Goal: Transaction & Acquisition: Download file/media

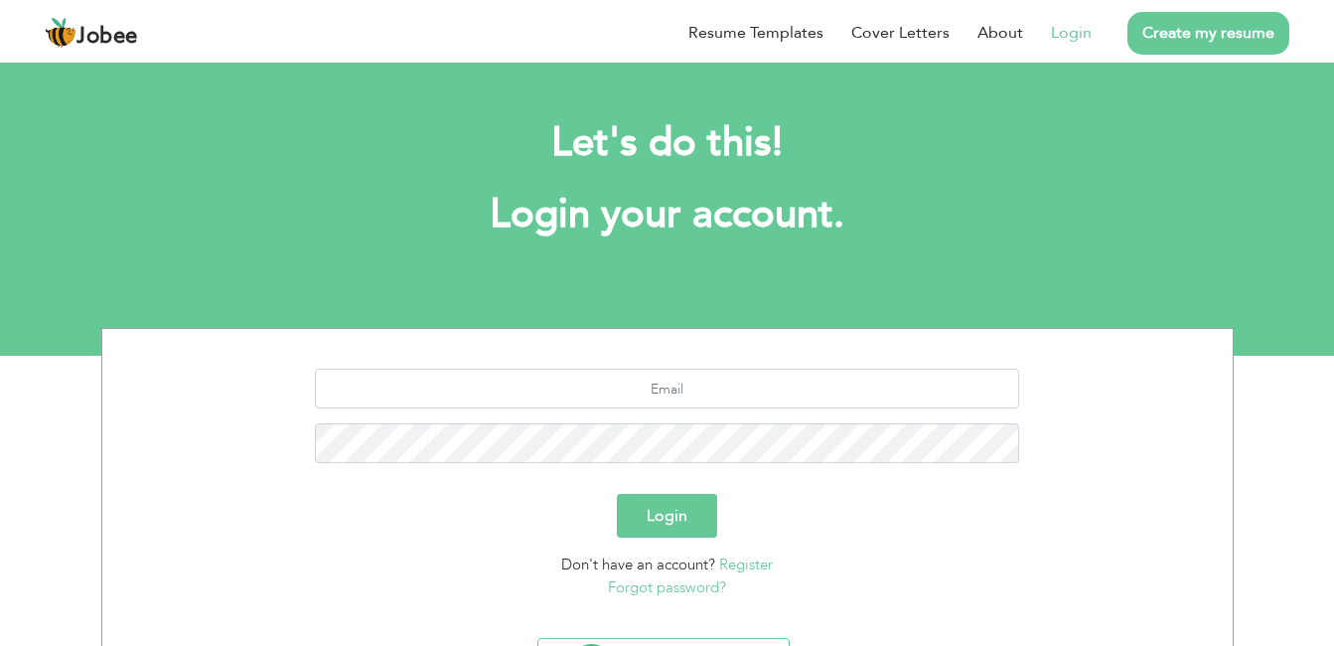
type input "[EMAIL_ADDRESS][DOMAIN_NAME]"
click at [694, 518] on button "Login" at bounding box center [667, 516] width 100 height 44
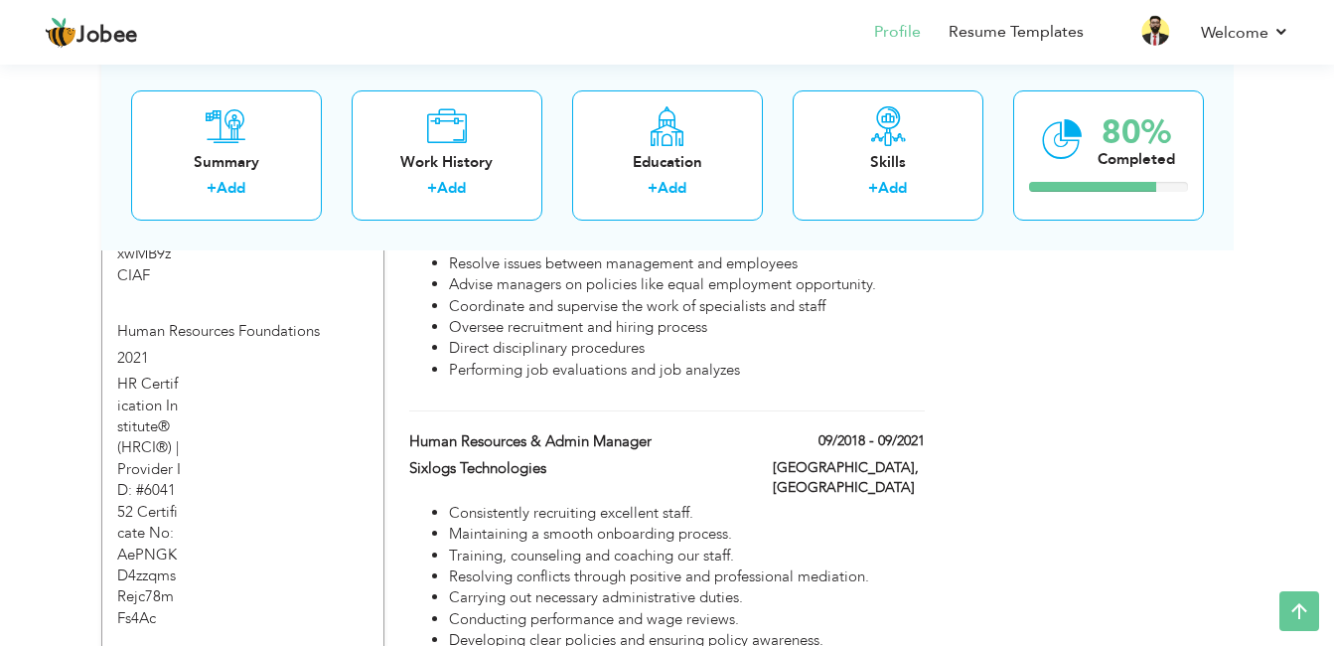
scroll to position [3080, 0]
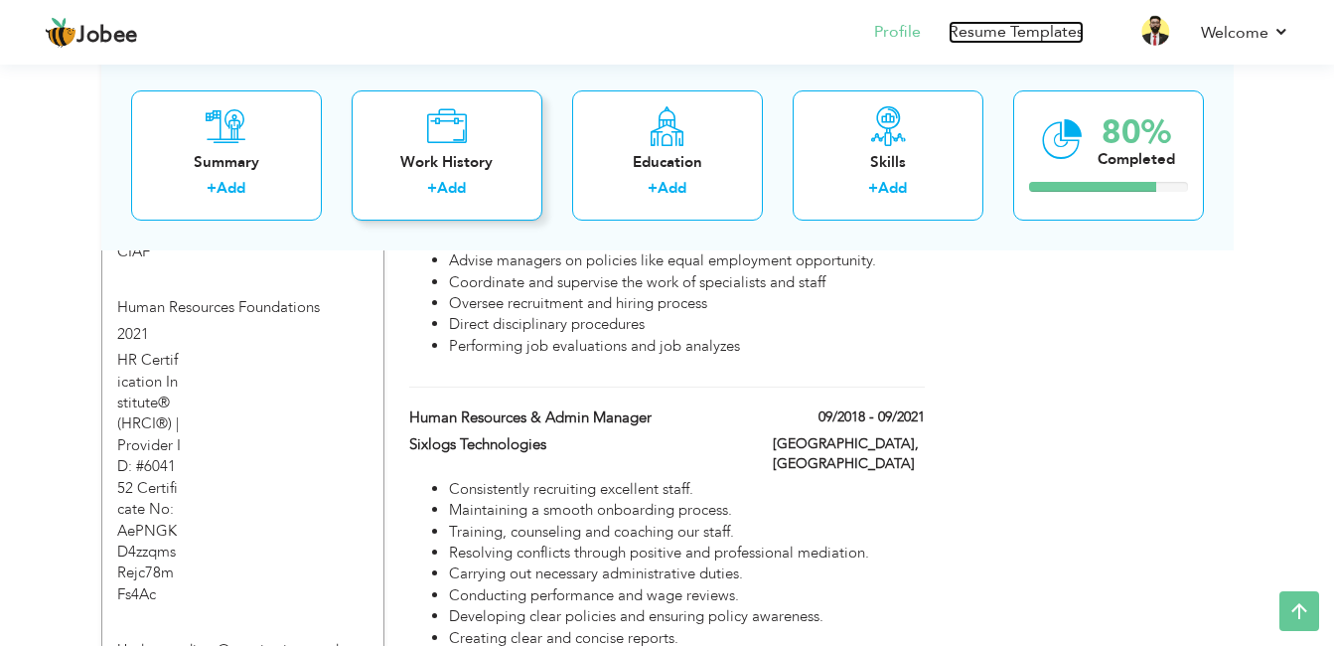
click at [991, 35] on link "Resume Templates" at bounding box center [1016, 32] width 135 height 23
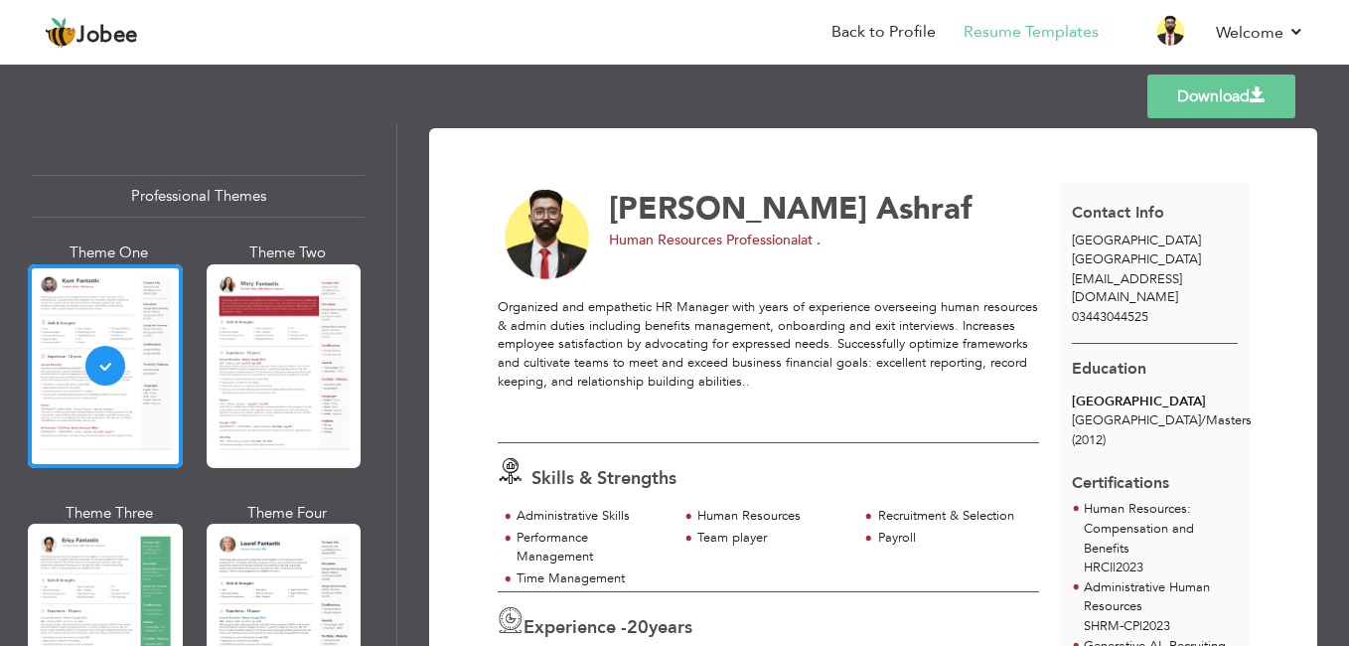
click at [1211, 91] on link "Download" at bounding box center [1222, 97] width 148 height 44
